Goal: Information Seeking & Learning: Learn about a topic

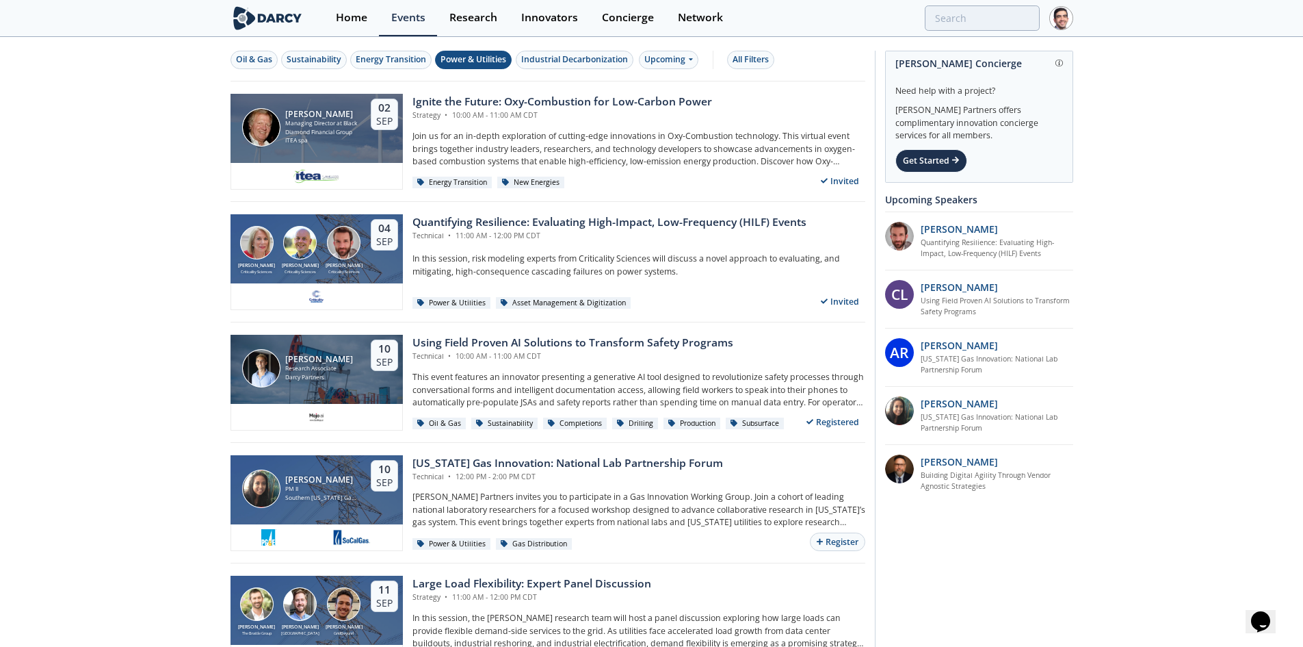
click at [441, 55] on button "Power & Utilities" at bounding box center [473, 60] width 77 height 18
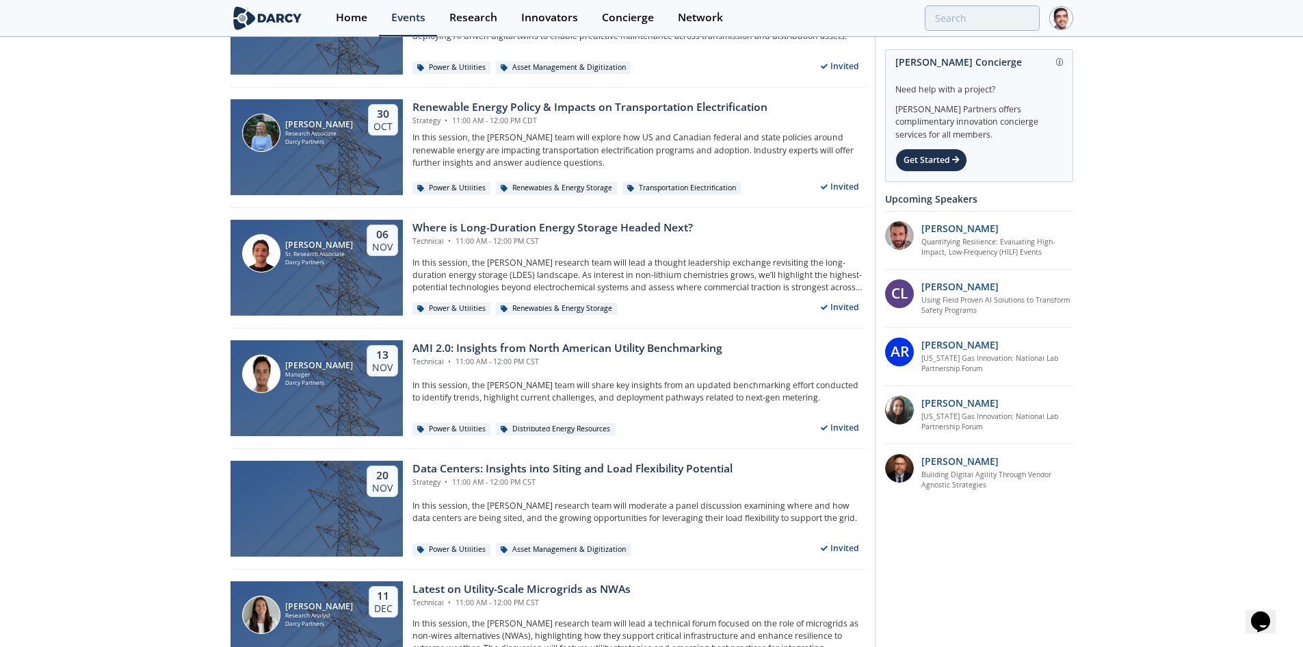
scroll to position [1232, 0]
